Goal: Information Seeking & Learning: Check status

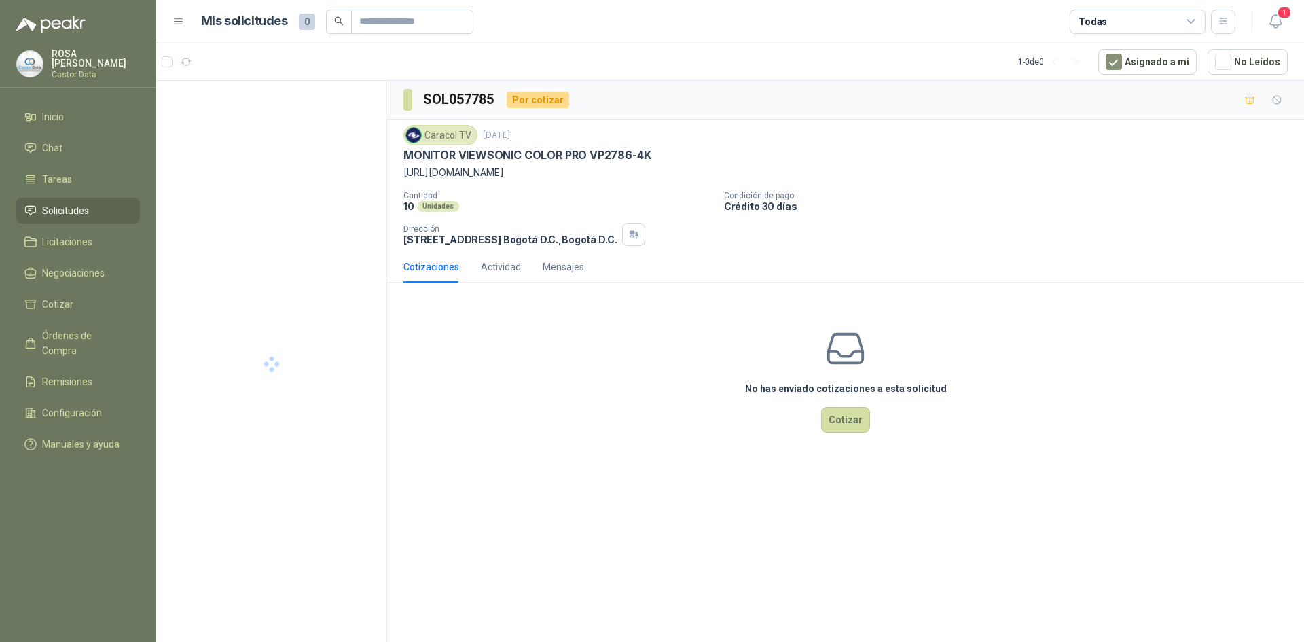
click at [491, 155] on p "MONITOR VIEWSONIC COLOR PRO VP2786-4K" at bounding box center [526, 155] width 247 height 14
copy p "VIEWSONIC"
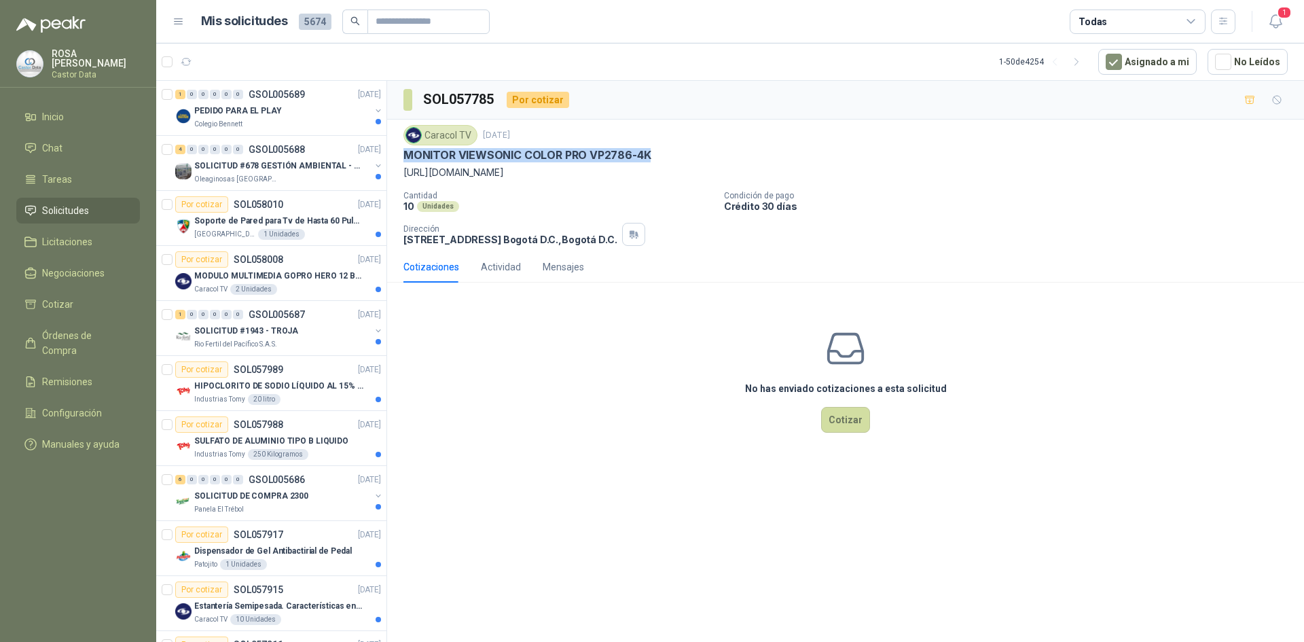
drag, startPoint x: 403, startPoint y: 155, endPoint x: 689, endPoint y: 150, distance: 285.9
click at [689, 150] on div "MONITOR VIEWSONIC COLOR PRO VP2786-4K" at bounding box center [845, 155] width 884 height 14
copy p "MONITOR VIEWSONIC COLOR PRO VP2786-4K"
click at [608, 152] on p "MONITOR VIEWSONIC COLOR PRO VP2786-4K" at bounding box center [526, 155] width 247 height 14
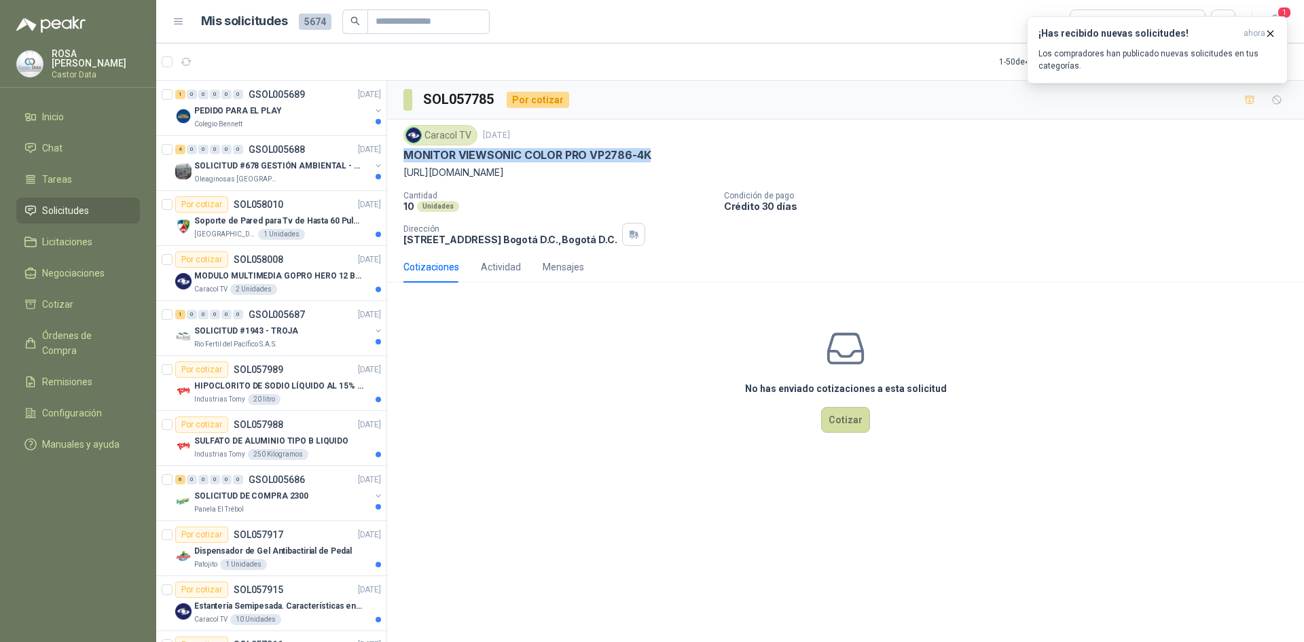
drag, startPoint x: 405, startPoint y: 158, endPoint x: 683, endPoint y: 158, distance: 278.4
click at [683, 158] on div "MONITOR VIEWSONIC COLOR PRO VP2786-4K" at bounding box center [845, 155] width 884 height 14
copy p "MONITOR VIEWSONIC COLOR PRO VP2786-4K"
click at [302, 164] on p "SOLICITUD #678 GESTIÓN AMBIENTAL - TUMACO" at bounding box center [278, 166] width 169 height 13
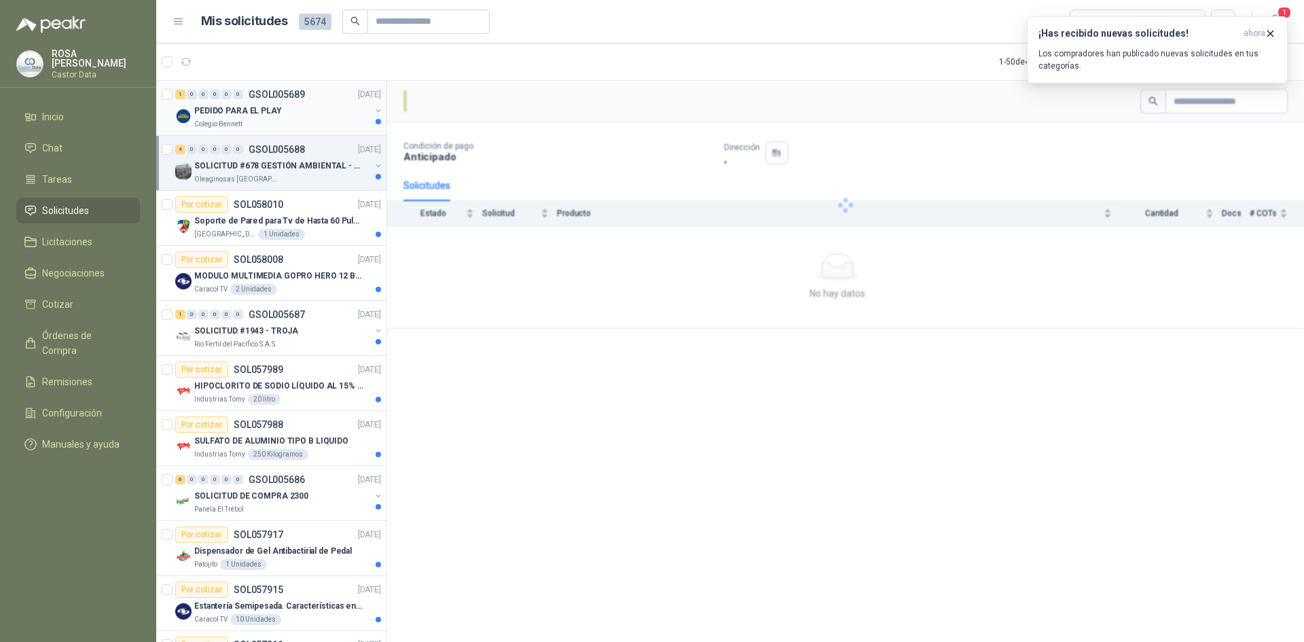
click at [297, 118] on div "PEDIDO PARA EL PLAY" at bounding box center [282, 111] width 176 height 16
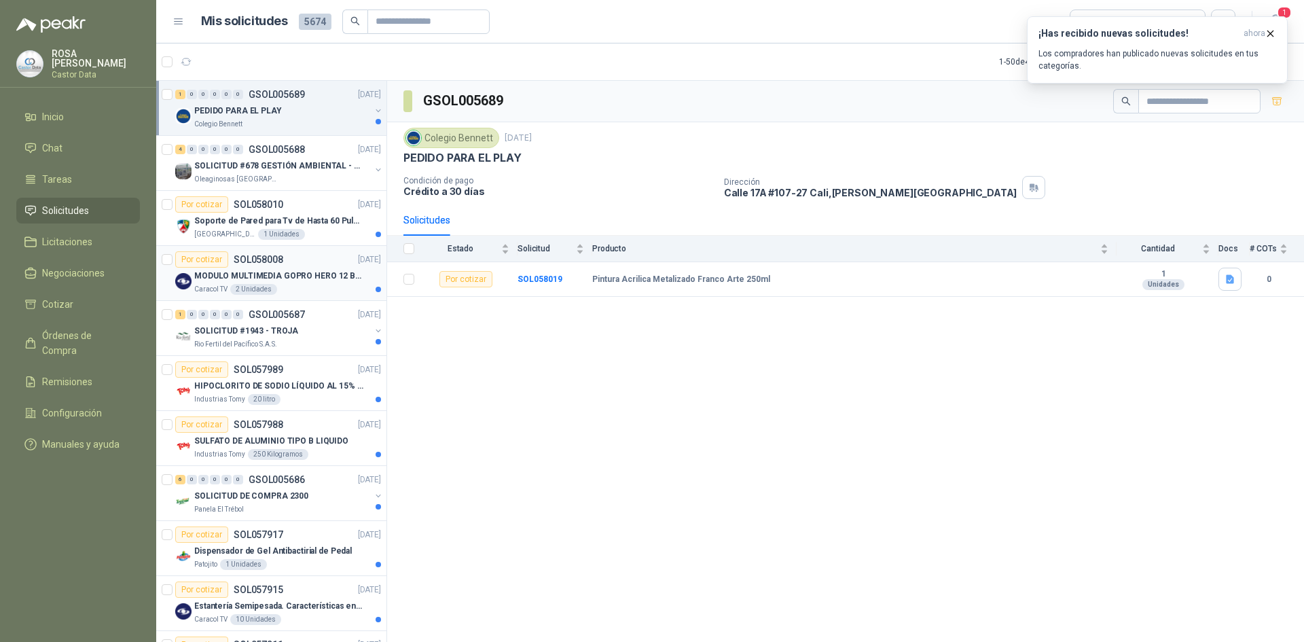
drag, startPoint x: 287, startPoint y: 270, endPoint x: 287, endPoint y: 293, distance: 23.1
click at [287, 270] on p "MODULO MULTIMEDIA GOPRO HERO 12 BLACK" at bounding box center [278, 276] width 169 height 13
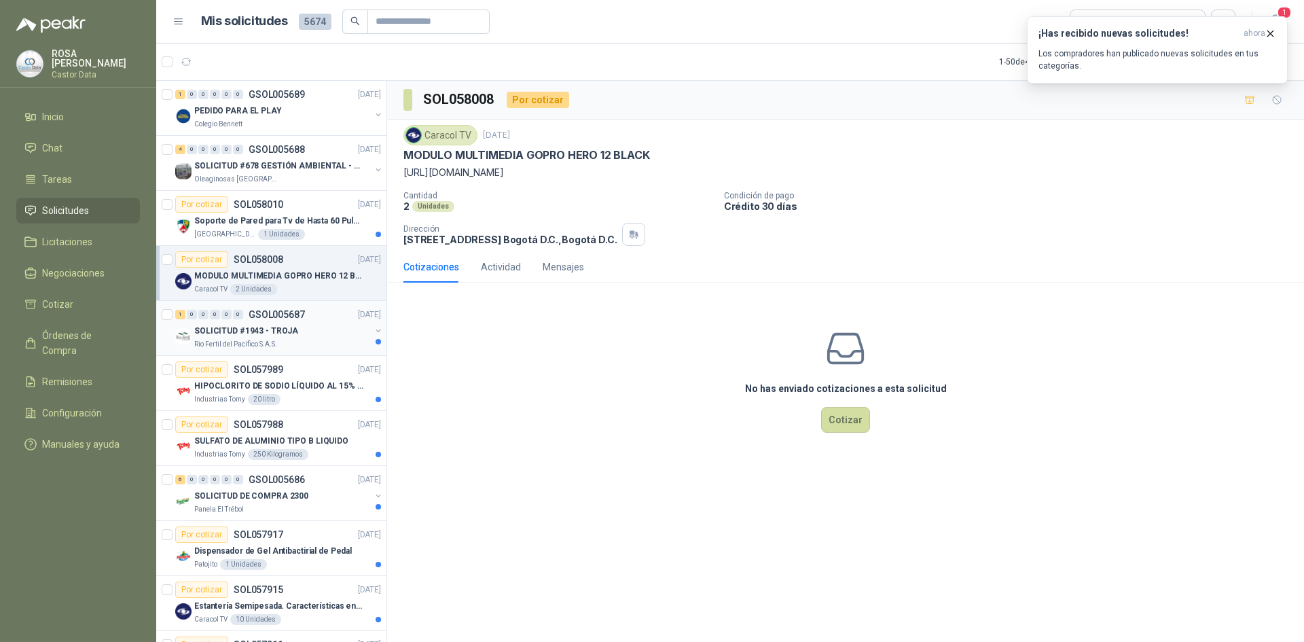
click at [287, 320] on div "1 0 0 0 0 0 GSOL005687 [DATE]" at bounding box center [279, 314] width 208 height 16
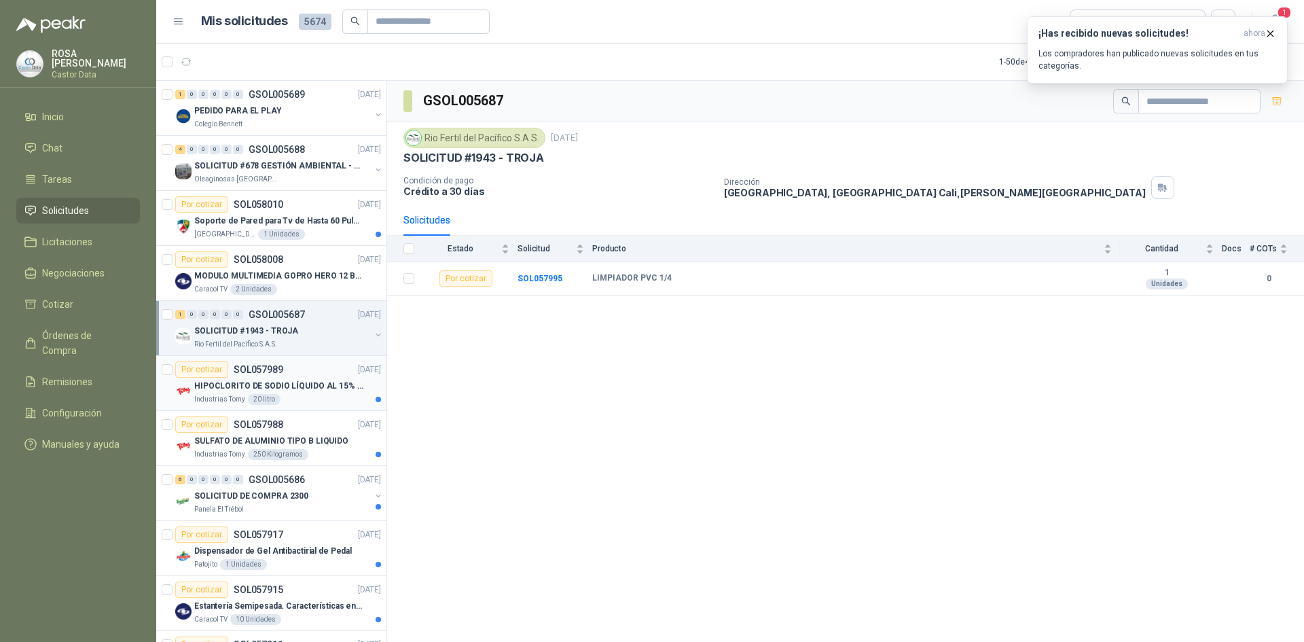
click at [291, 391] on p "HIPOCLORITO DE SODIO LÍQUIDO AL 15% CONT NETO 20L" at bounding box center [278, 386] width 169 height 13
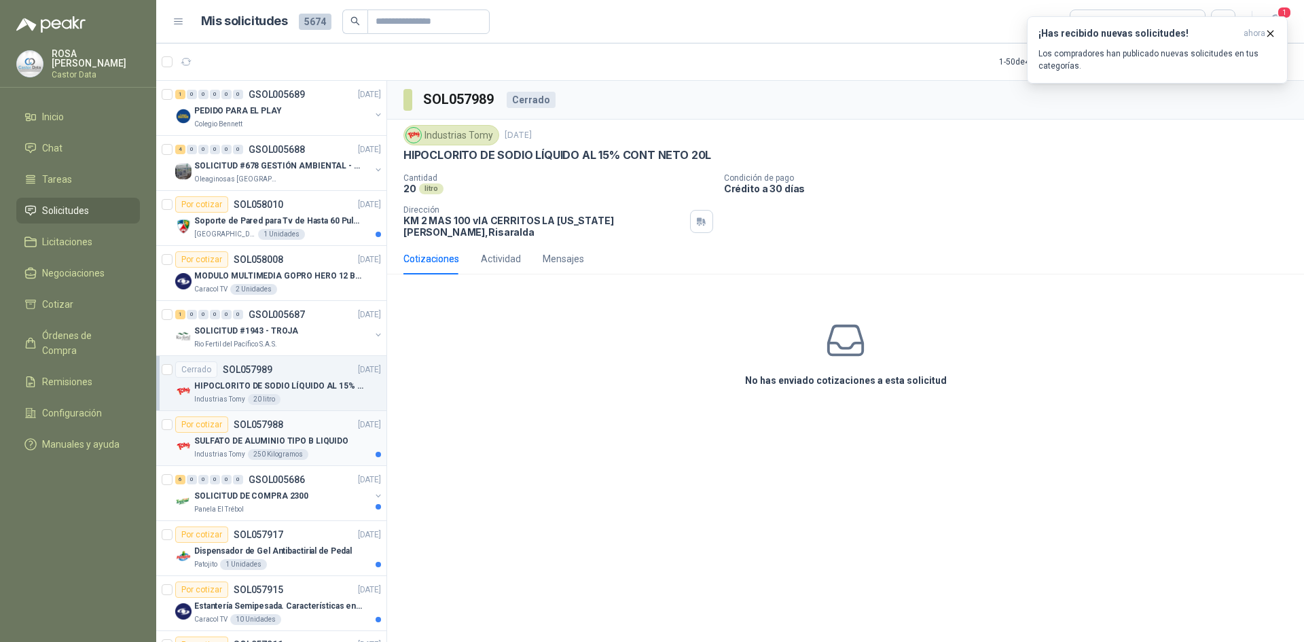
click at [301, 437] on p "SULFATO DE ALUMINIO TIPO B LIQUIDO" at bounding box center [271, 441] width 154 height 13
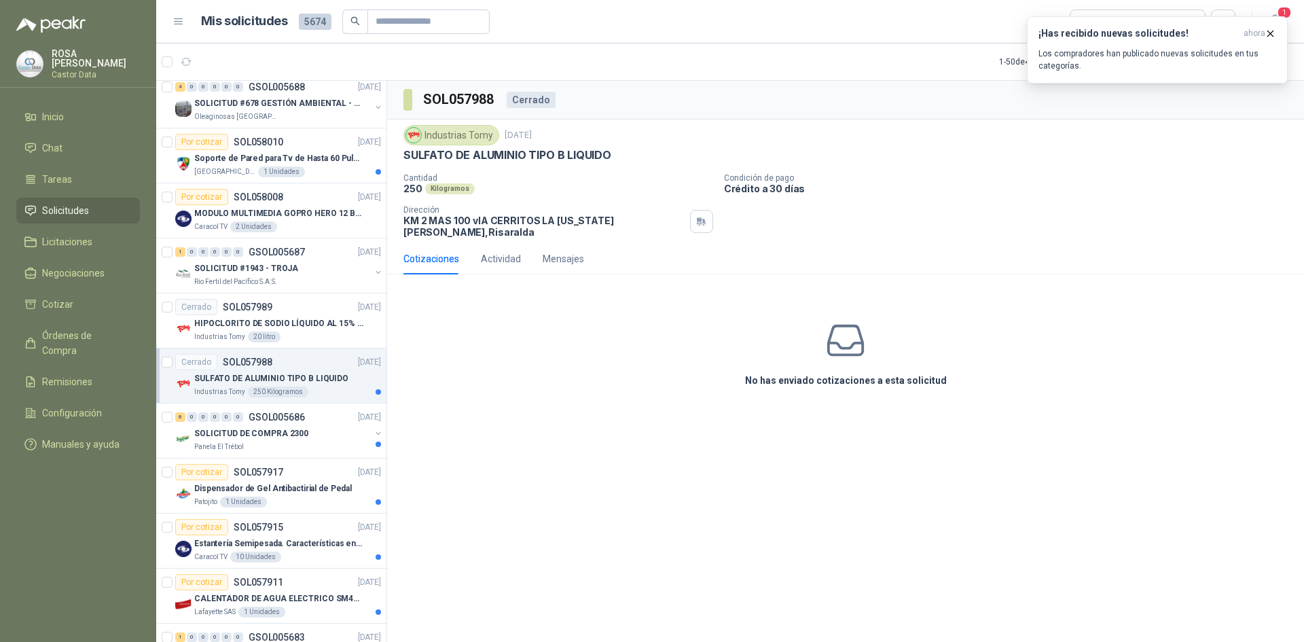
scroll to position [68, 0]
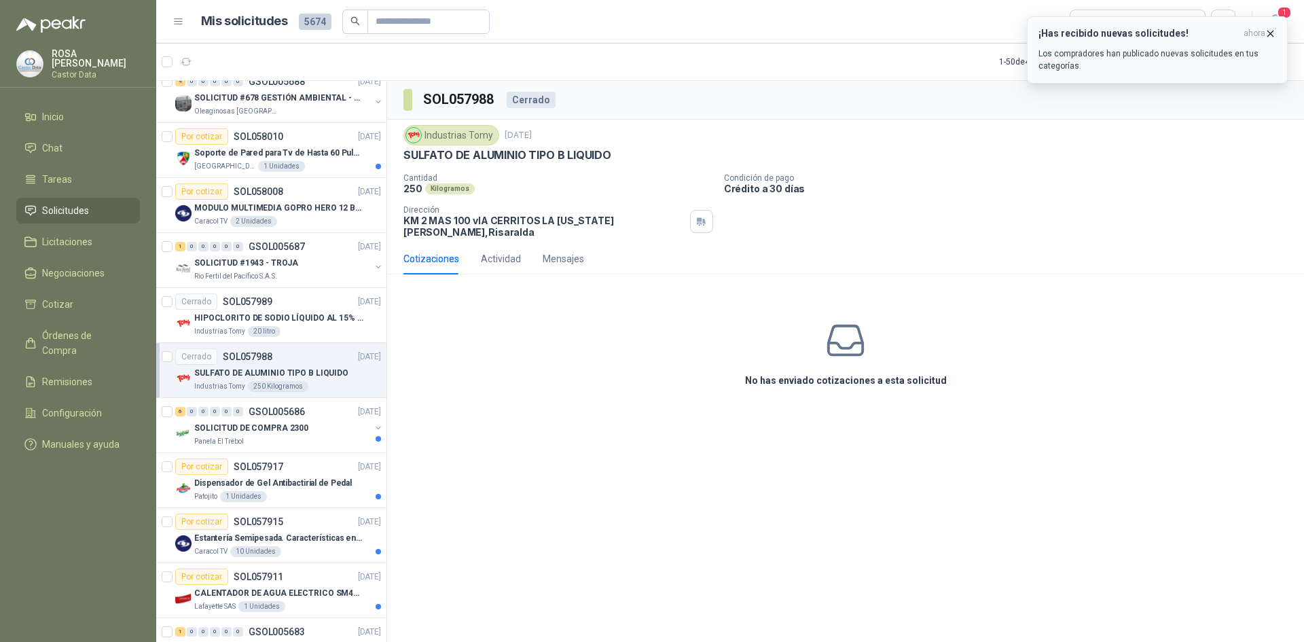
click at [1271, 32] on icon "button" at bounding box center [1270, 34] width 12 height 12
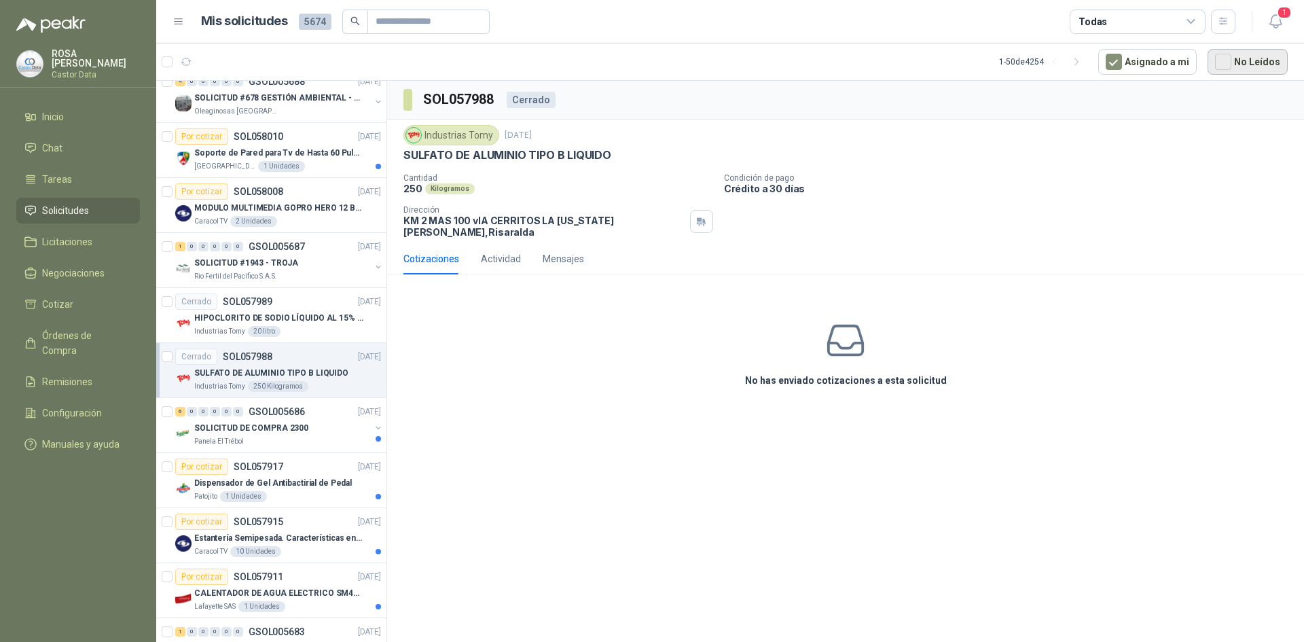
click at [1275, 64] on button "No Leídos" at bounding box center [1247, 62] width 80 height 26
click at [1193, 24] on icon at bounding box center [1191, 22] width 12 height 12
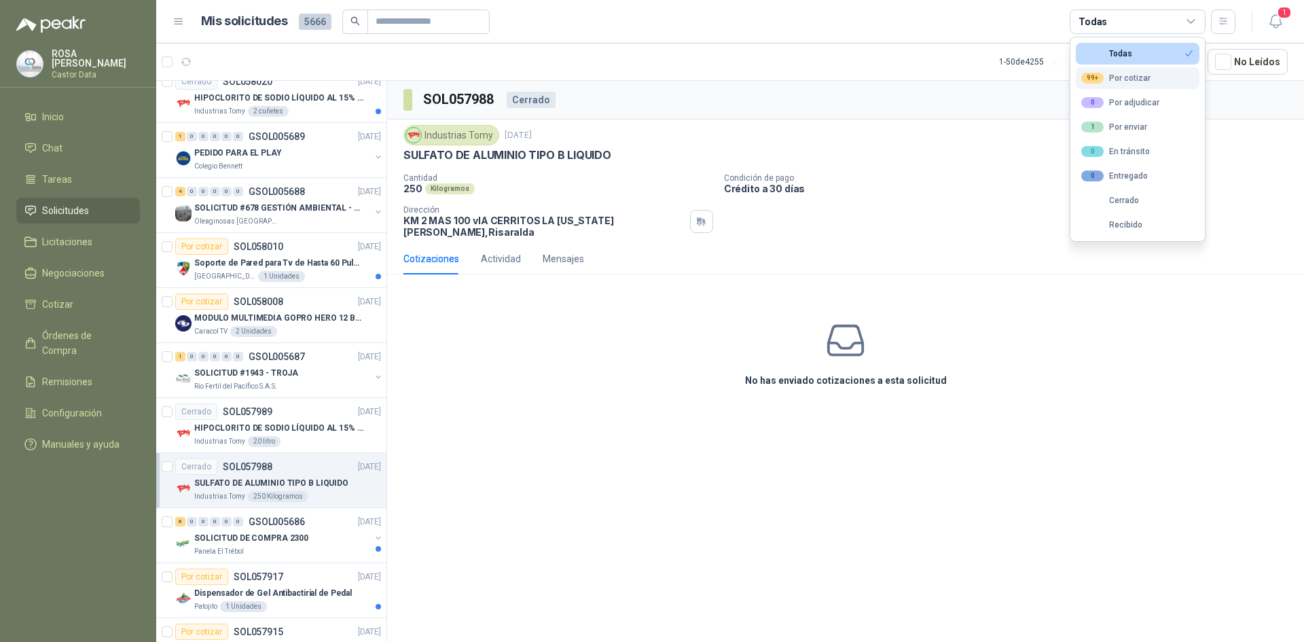
scroll to position [123, 0]
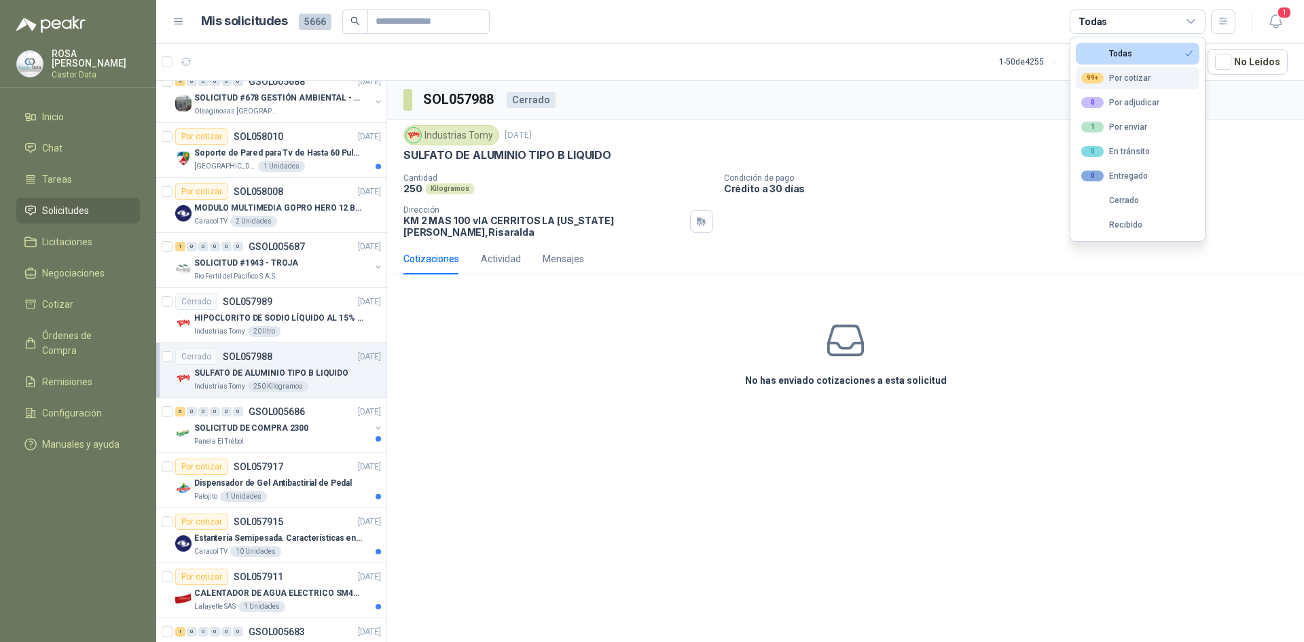
click at [1129, 79] on div "99+ Por cotizar" at bounding box center [1115, 78] width 69 height 11
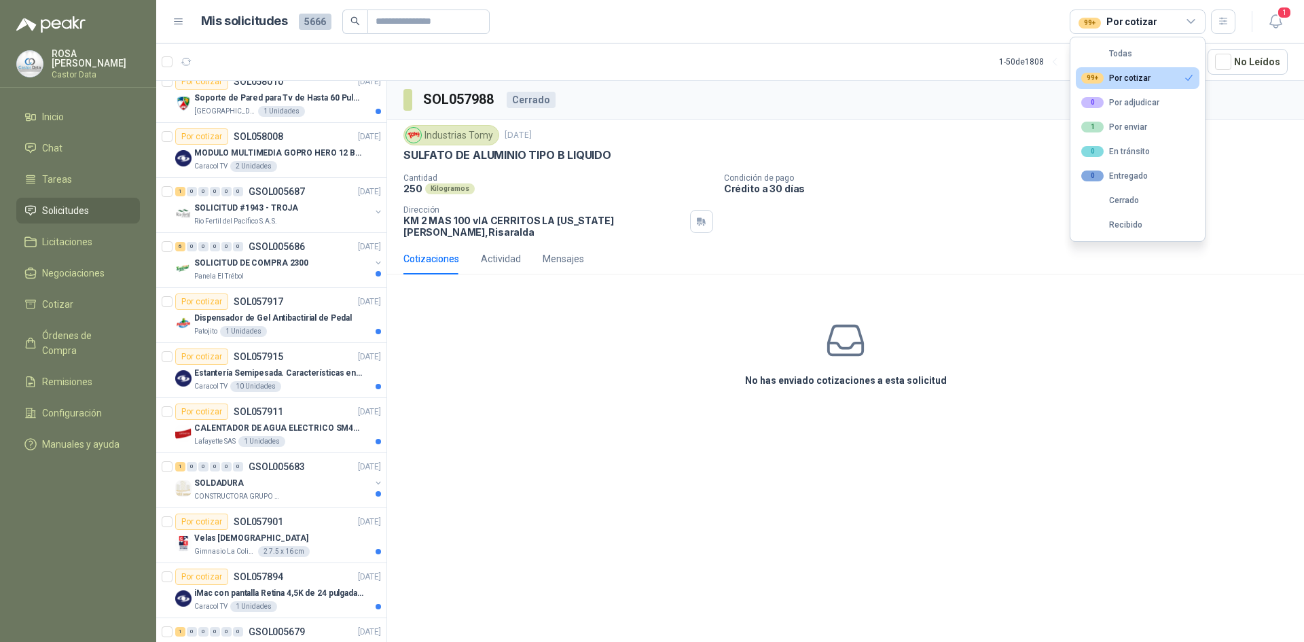
scroll to position [68, 0]
